Goal: Task Accomplishment & Management: Manage account settings

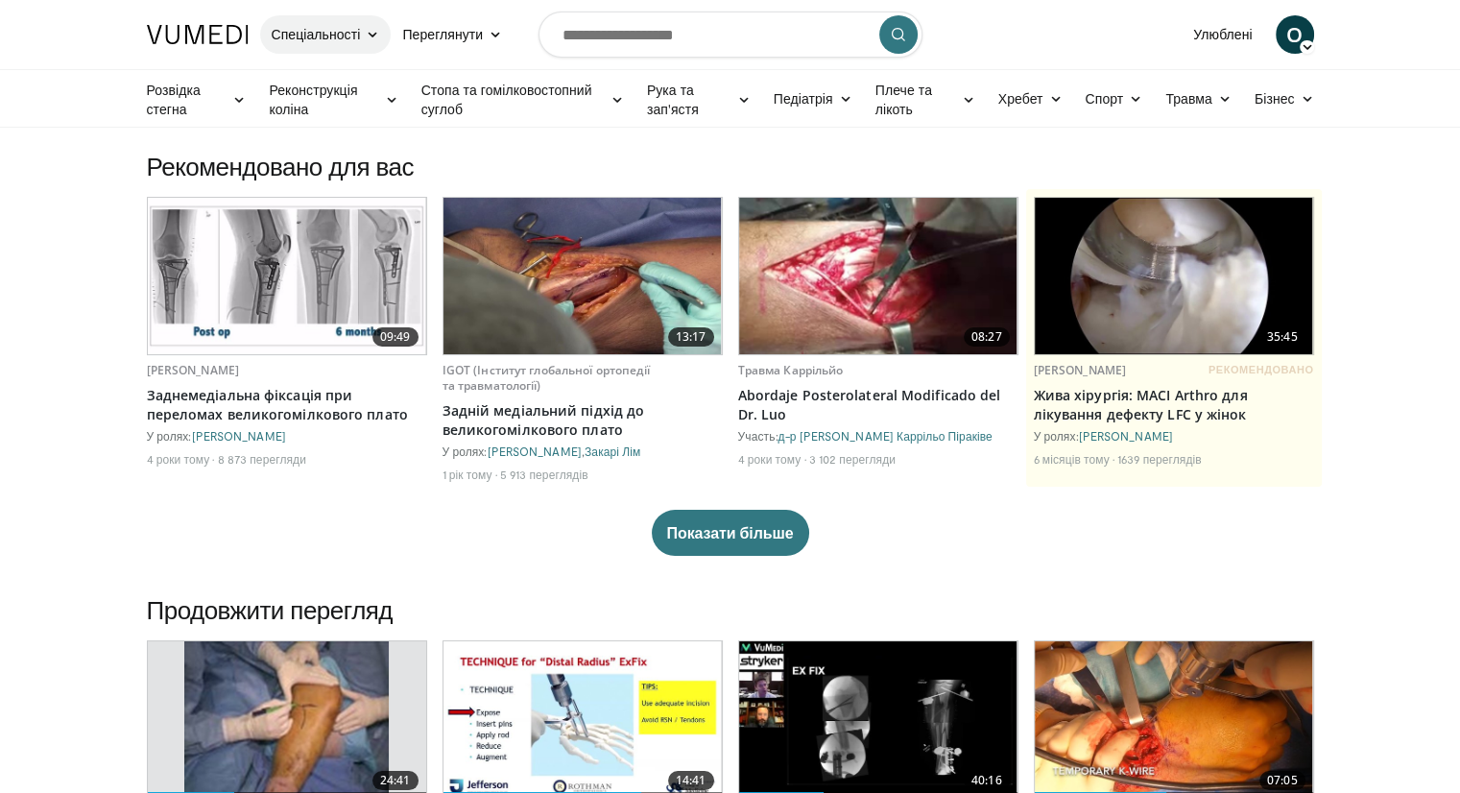
click at [347, 34] on font "Спеціальності" at bounding box center [316, 34] width 89 height 16
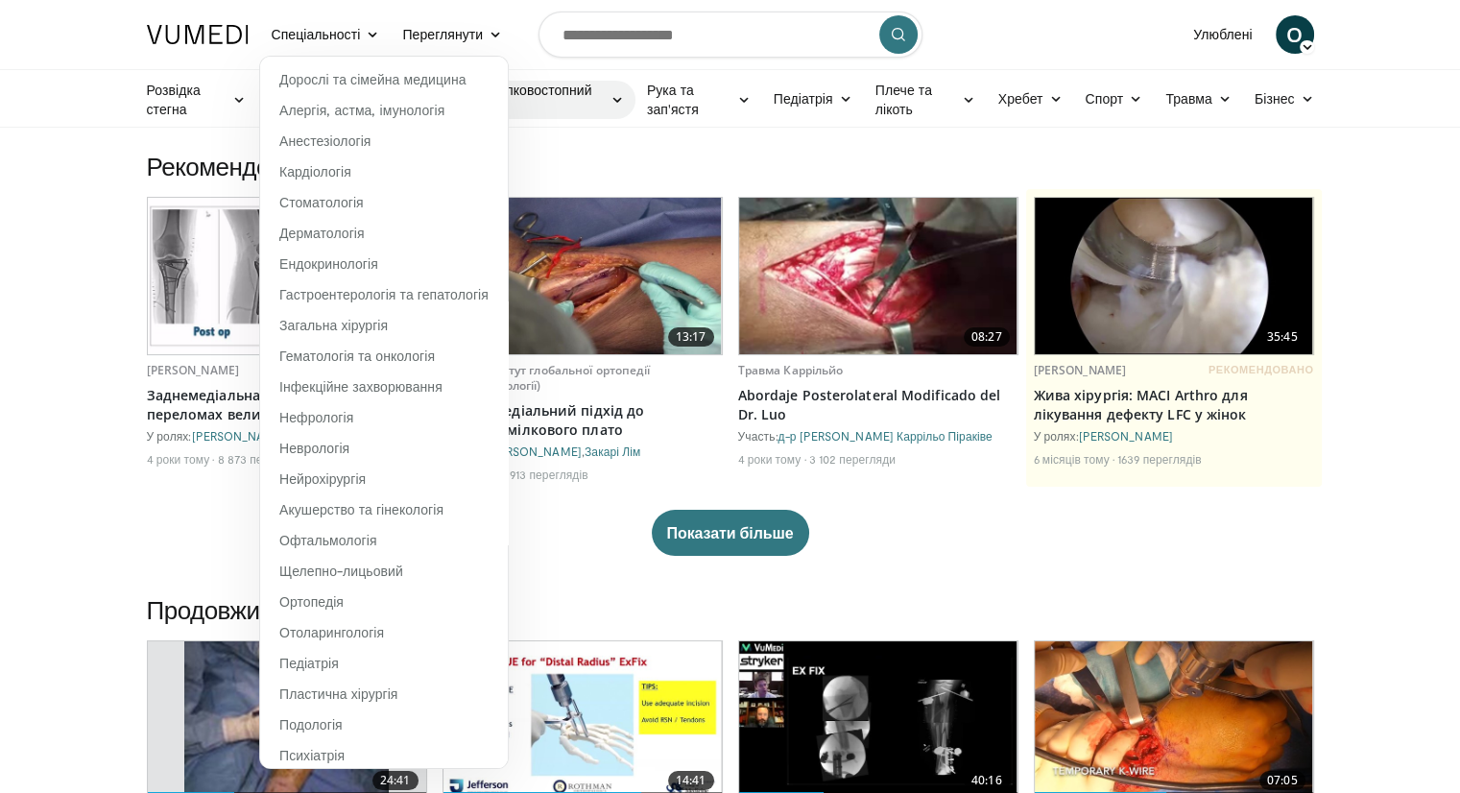
click at [623, 96] on icon at bounding box center [617, 99] width 13 height 13
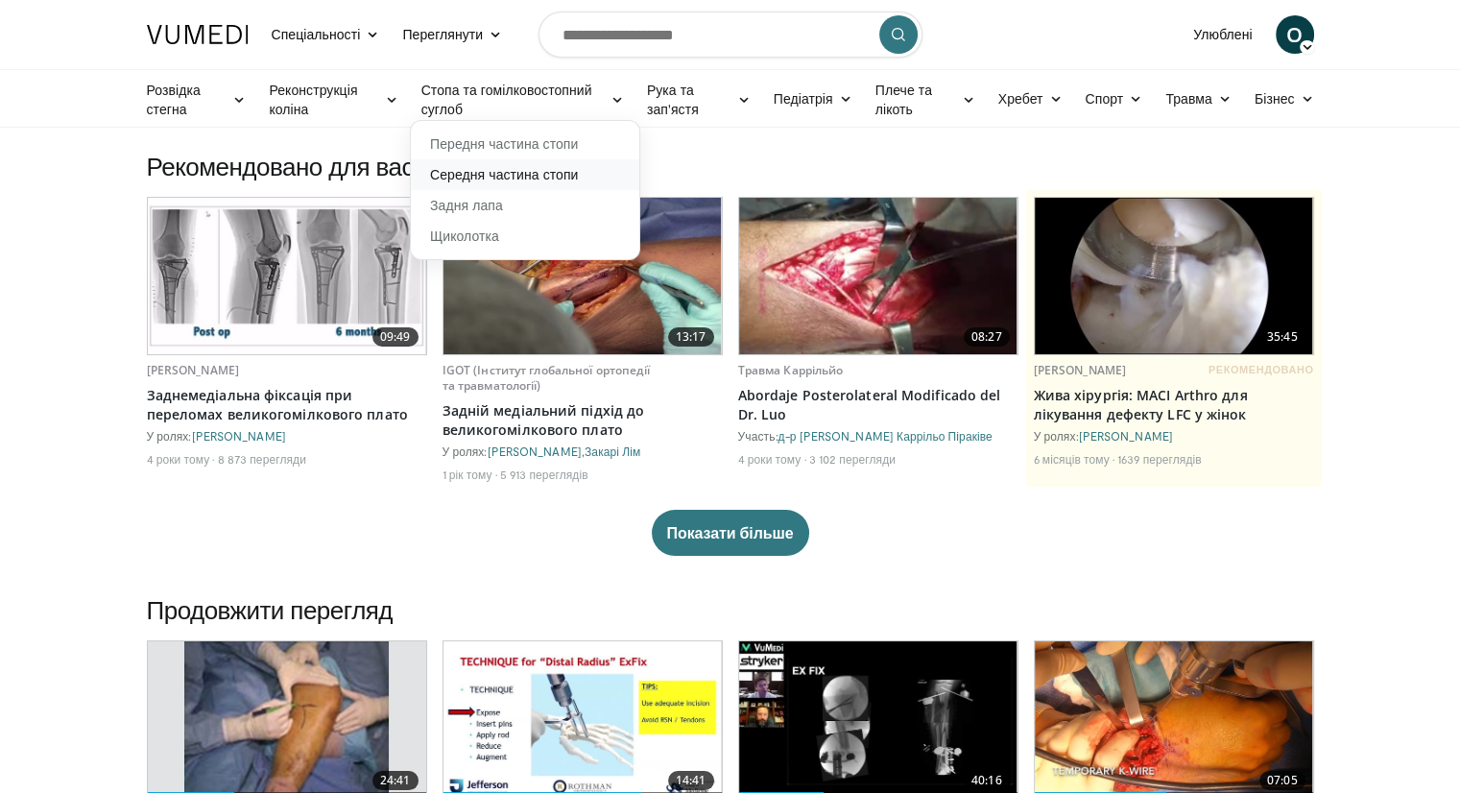
click at [595, 177] on link "Середня частина стопи" at bounding box center [525, 174] width 229 height 31
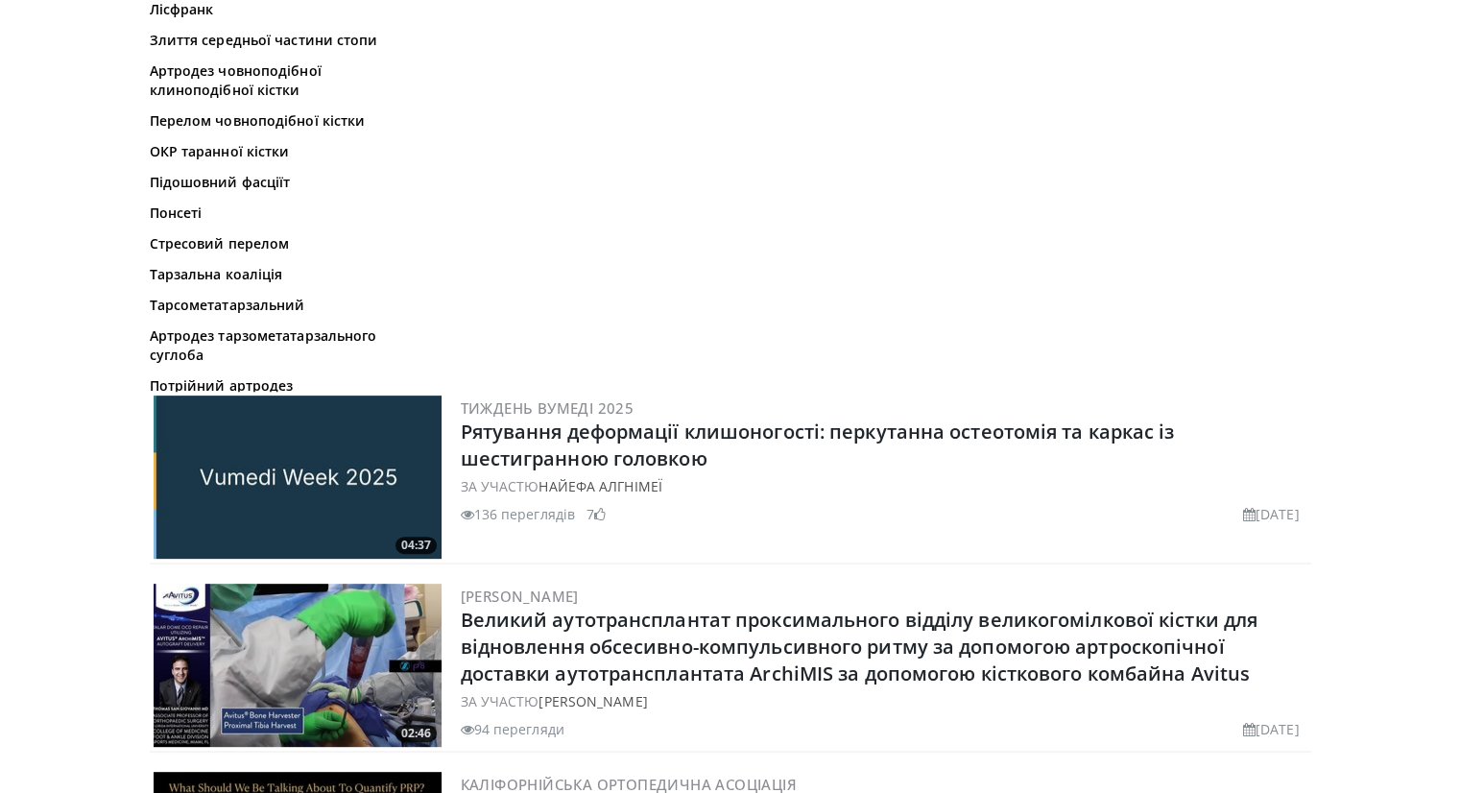
scroll to position [84, 0]
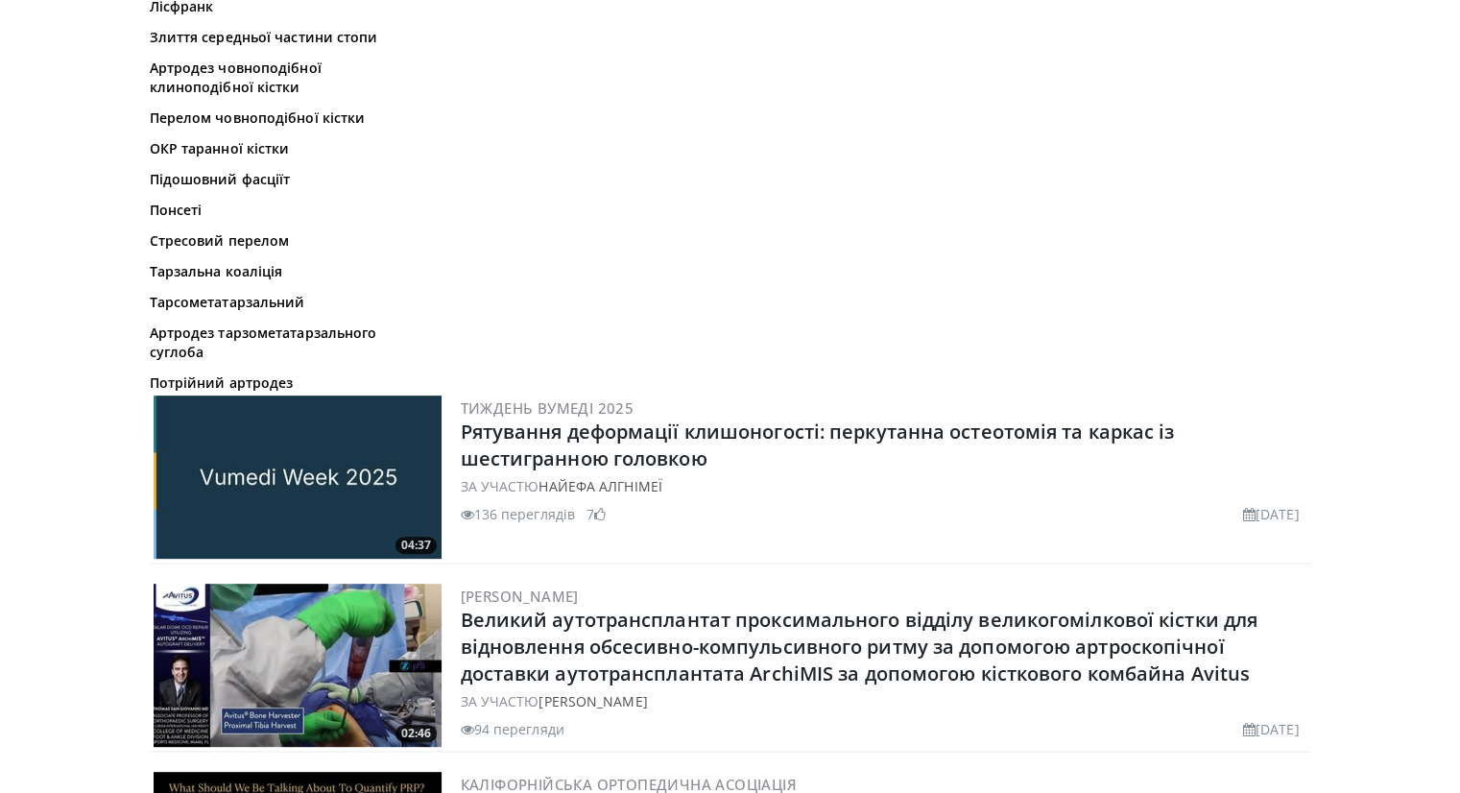
click at [286, 393] on div "Біологічні препарати для стопи та гомілковостопного суглоба Кавус Шарко Клишоно…" at bounding box center [282, 37] width 264 height 711
click at [298, 97] on font "Артродез човноподібної клиноподібної кістки" at bounding box center [279, 78] width 259 height 38
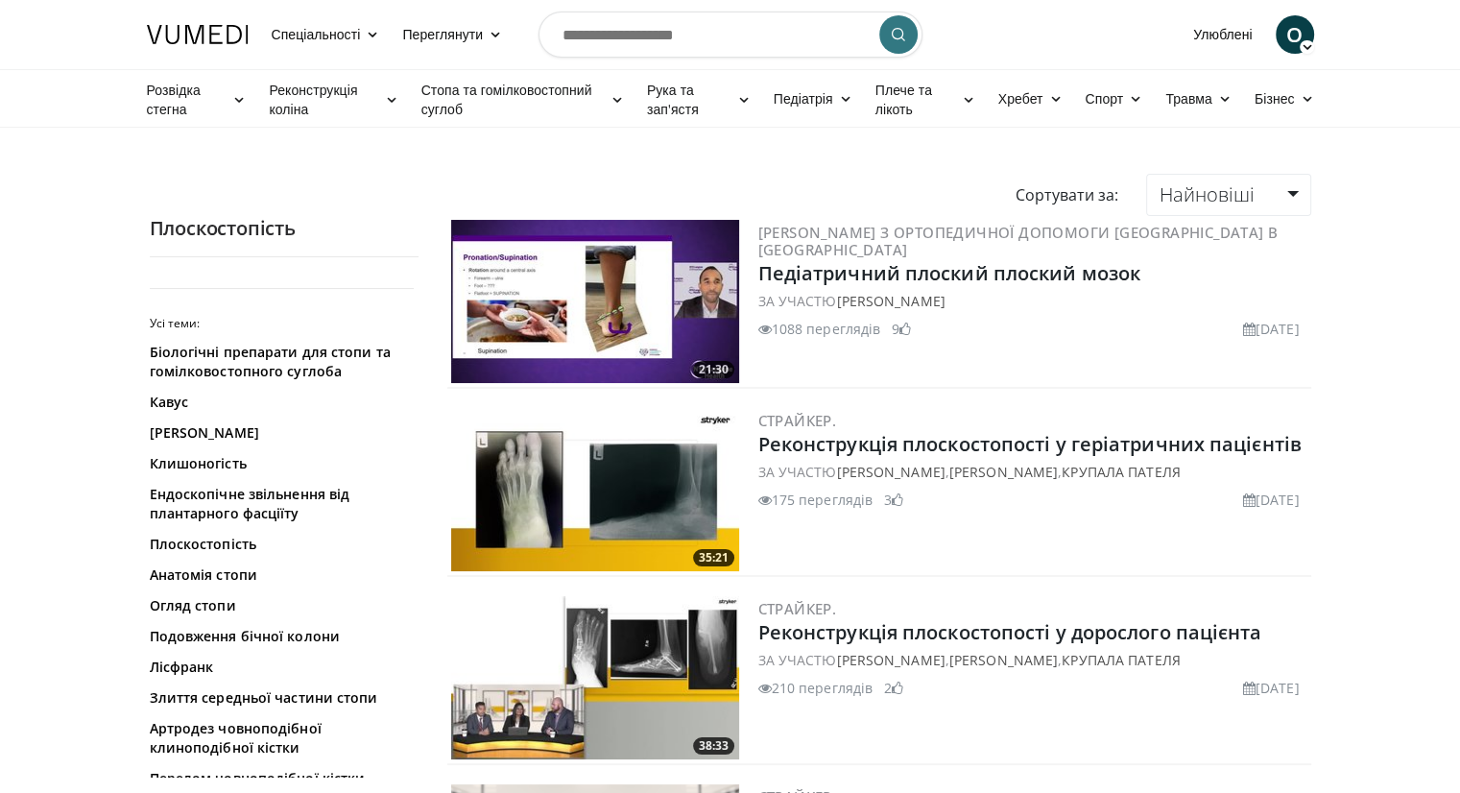
click at [1291, 36] on font "О" at bounding box center [1295, 34] width 16 height 28
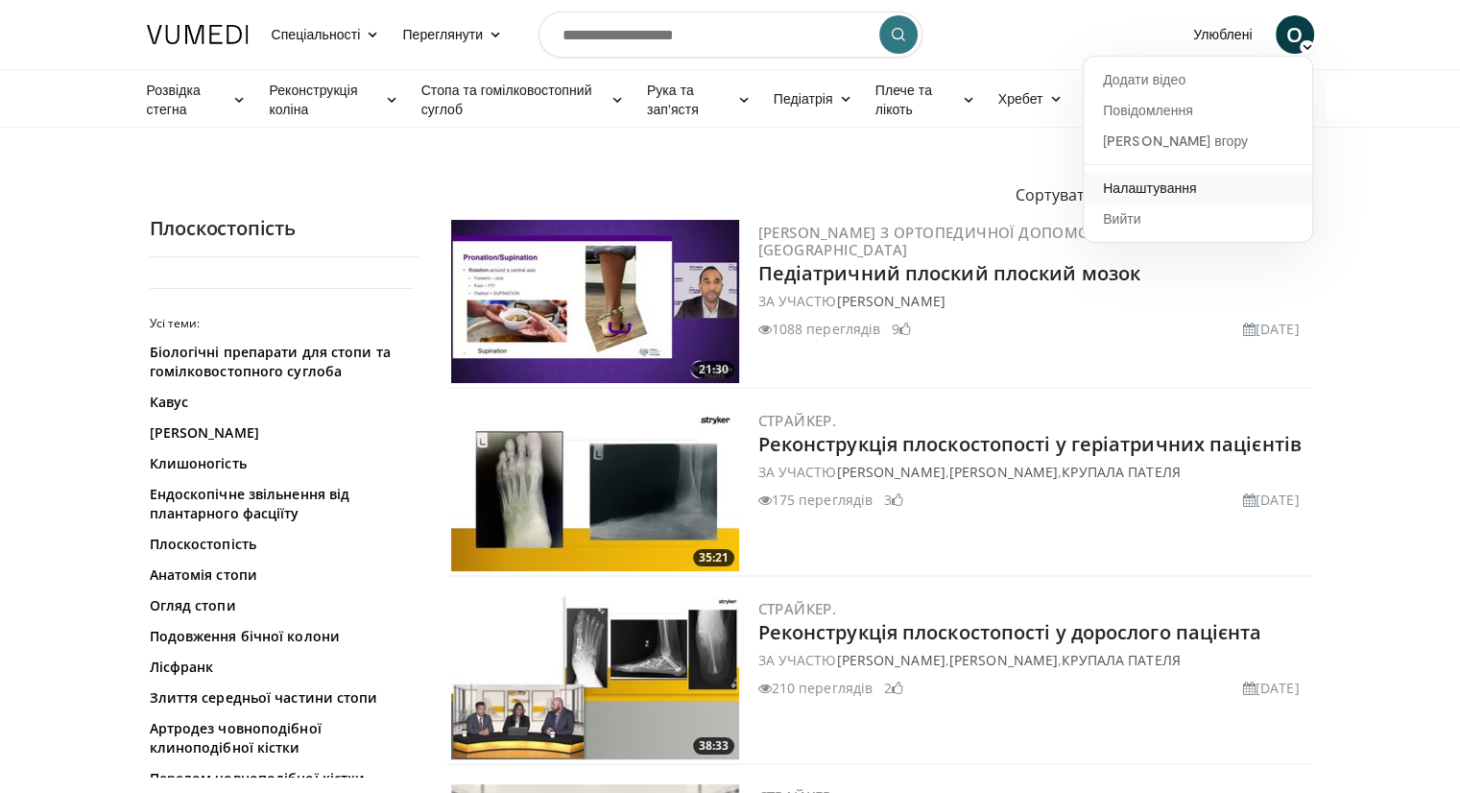
click at [1164, 189] on font "Налаштування" at bounding box center [1150, 188] width 94 height 16
